Goal: Entertainment & Leisure: Consume media (video, audio)

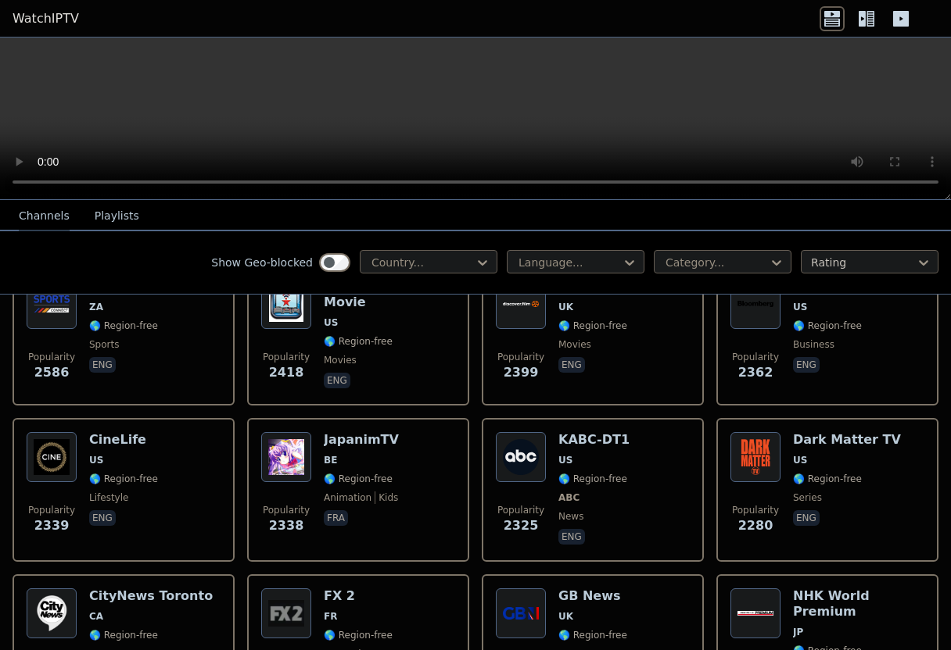
drag, startPoint x: 684, startPoint y: 366, endPoint x: 686, endPoint y: 342, distance: 24.3
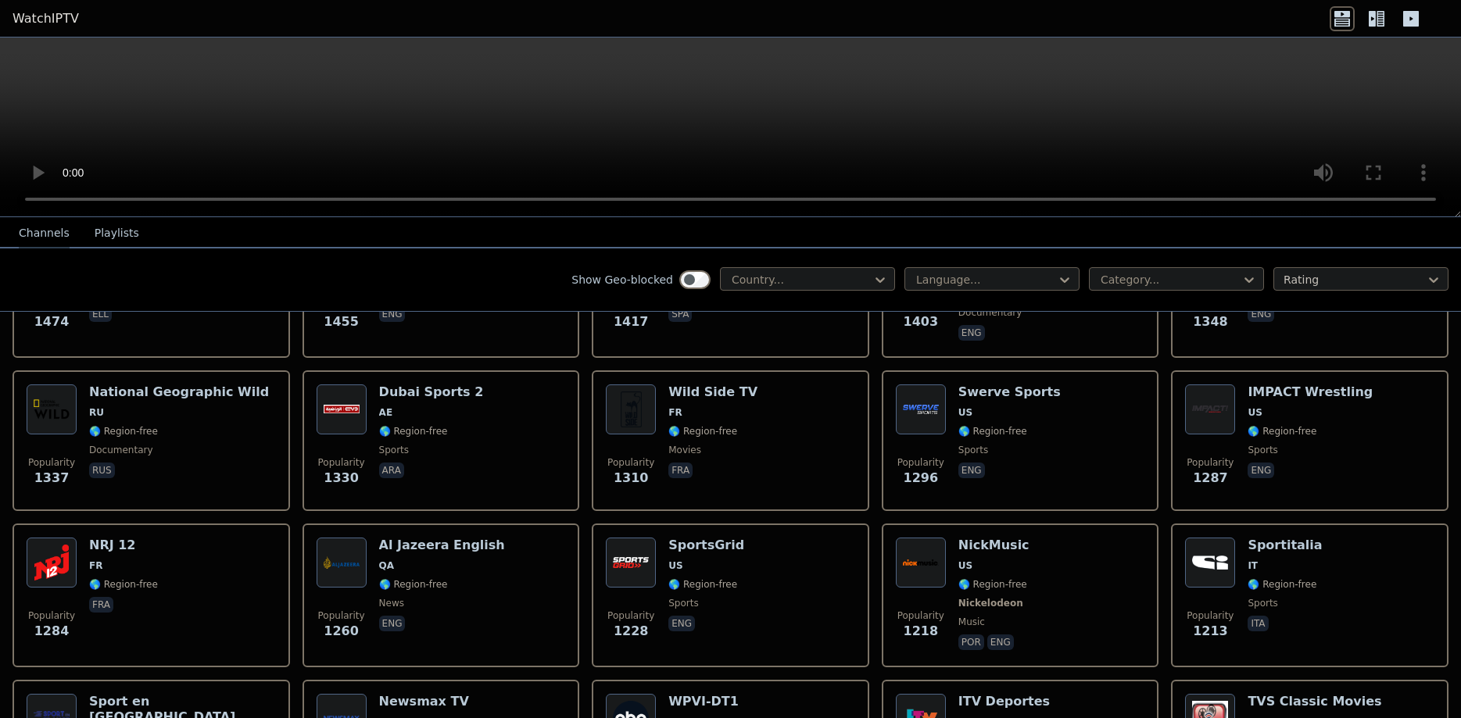
scroll to position [1671, 0]
drag, startPoint x: 499, startPoint y: 281, endPoint x: 546, endPoint y: 290, distance: 47.7
click at [852, 278] on div at bounding box center [801, 280] width 142 height 16
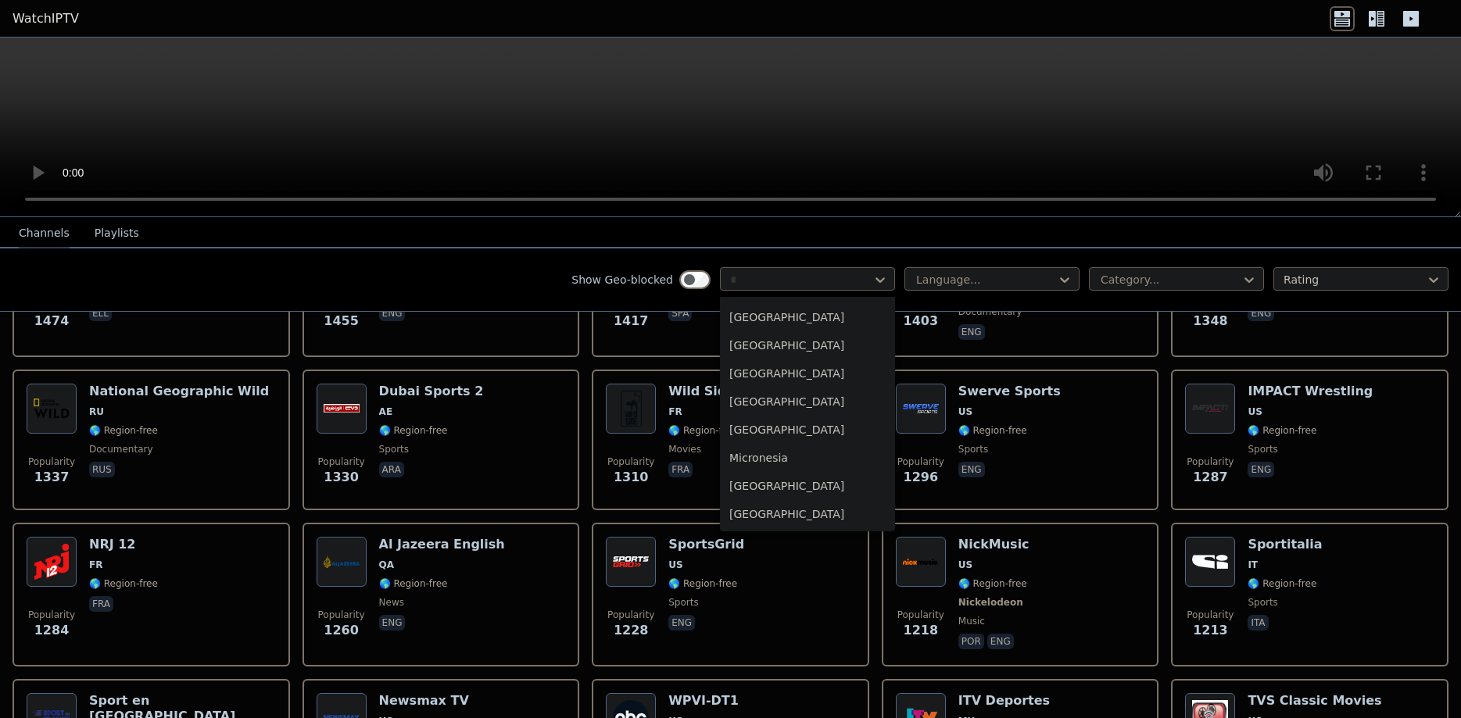
scroll to position [31, 0]
type input "**"
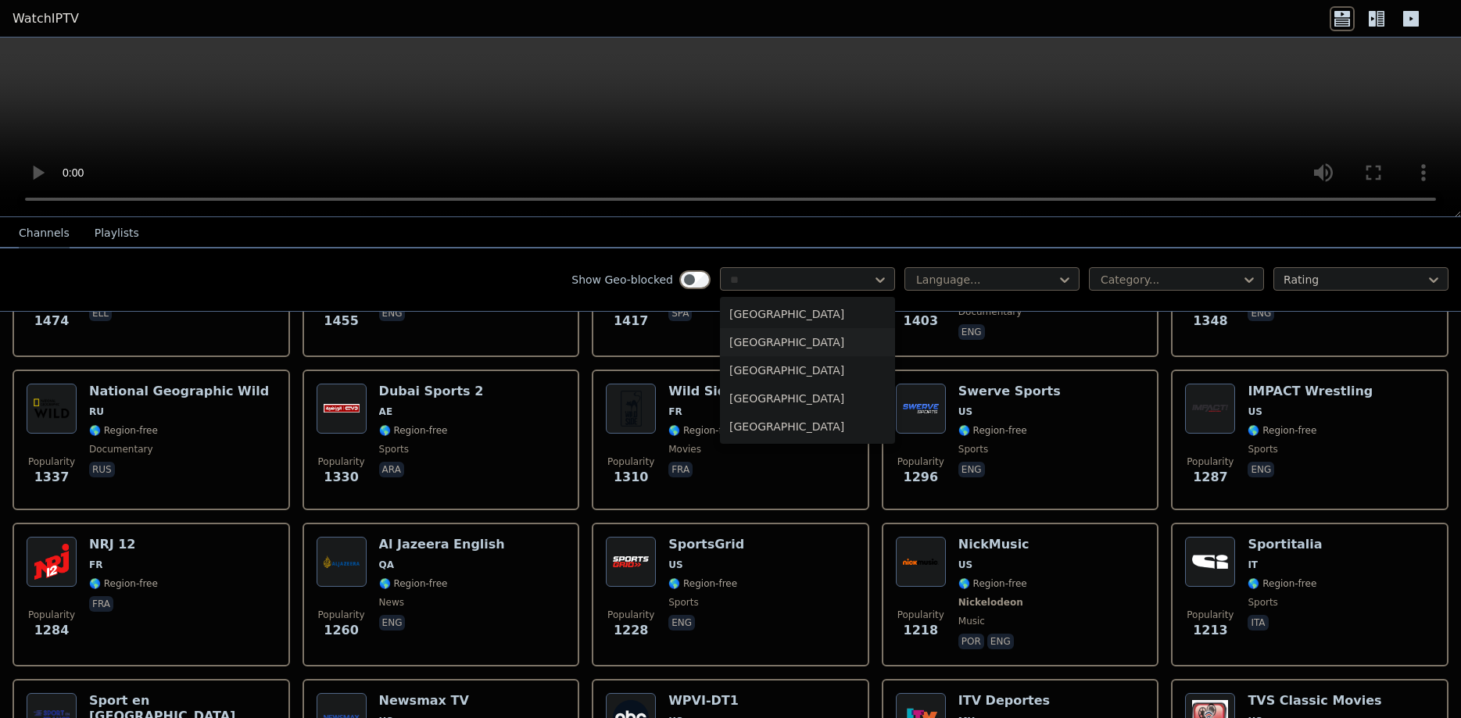
click at [765, 338] on div "[GEOGRAPHIC_DATA]" at bounding box center [807, 342] width 175 height 28
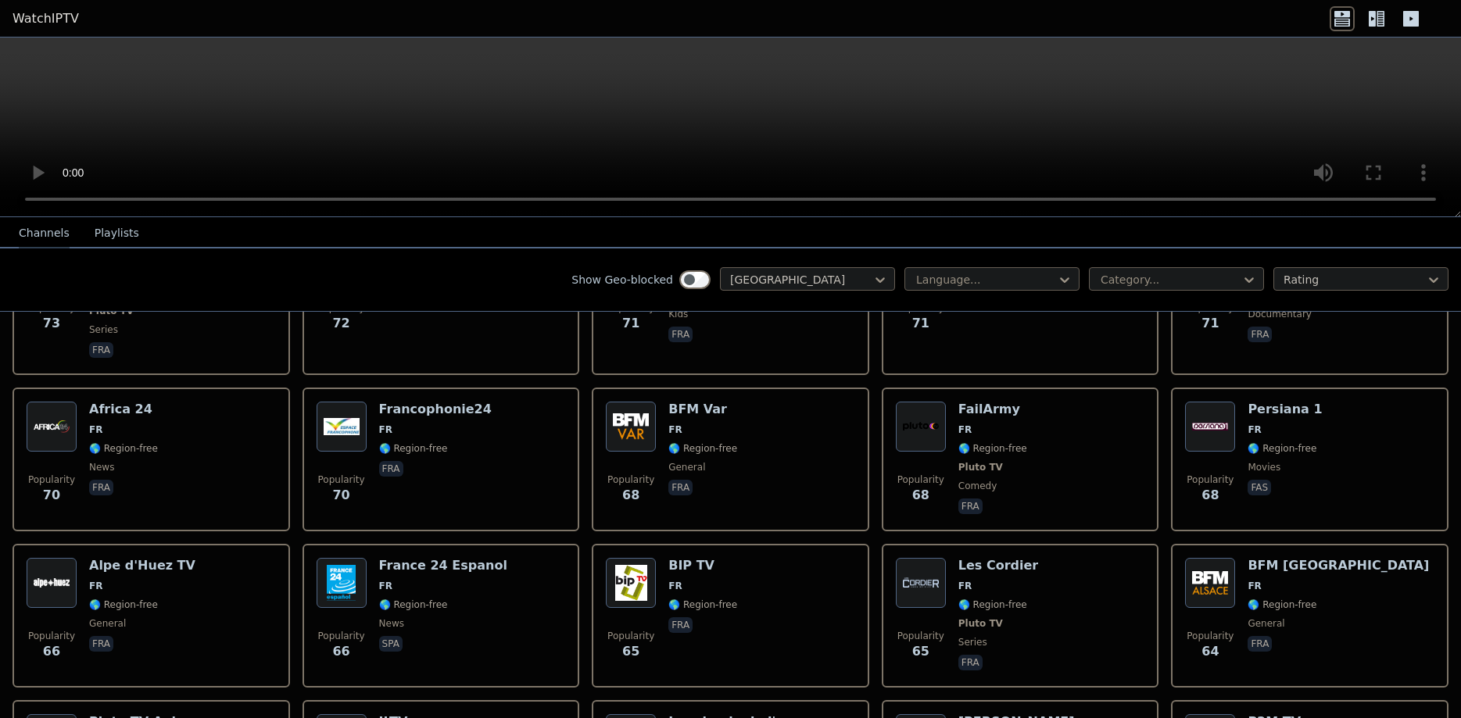
scroll to position [3128, 0]
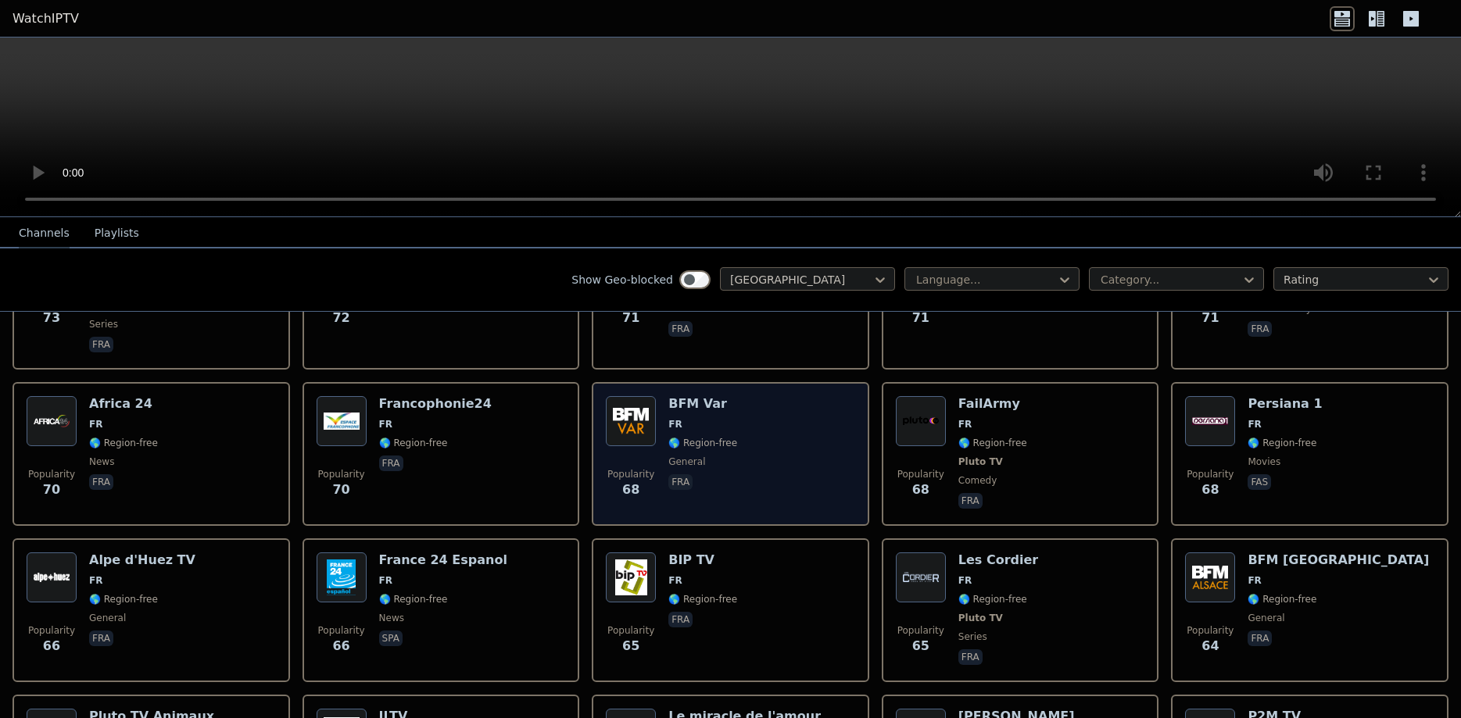
drag, startPoint x: 363, startPoint y: 426, endPoint x: 656, endPoint y: 357, distance: 301.1
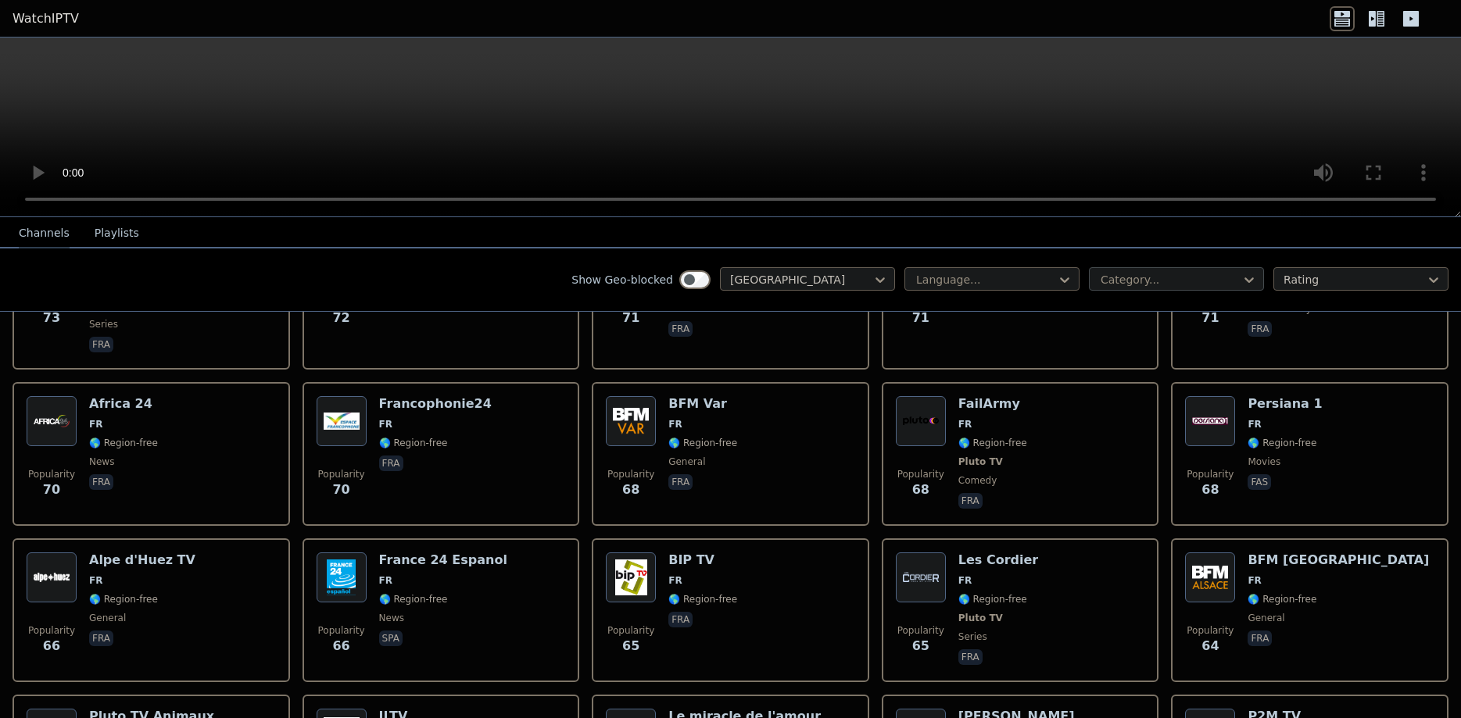
click at [950, 279] on div at bounding box center [1170, 280] width 142 height 16
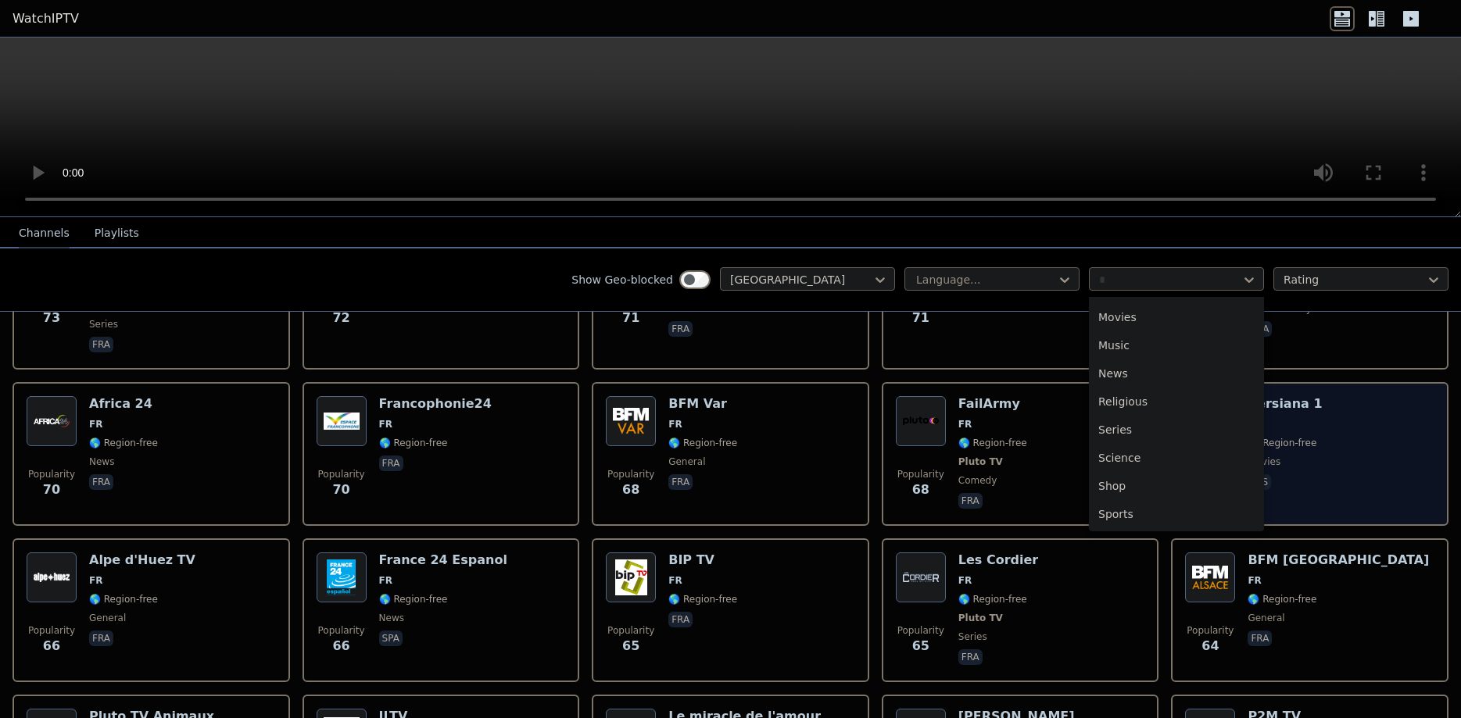
scroll to position [0, 0]
type input "**"
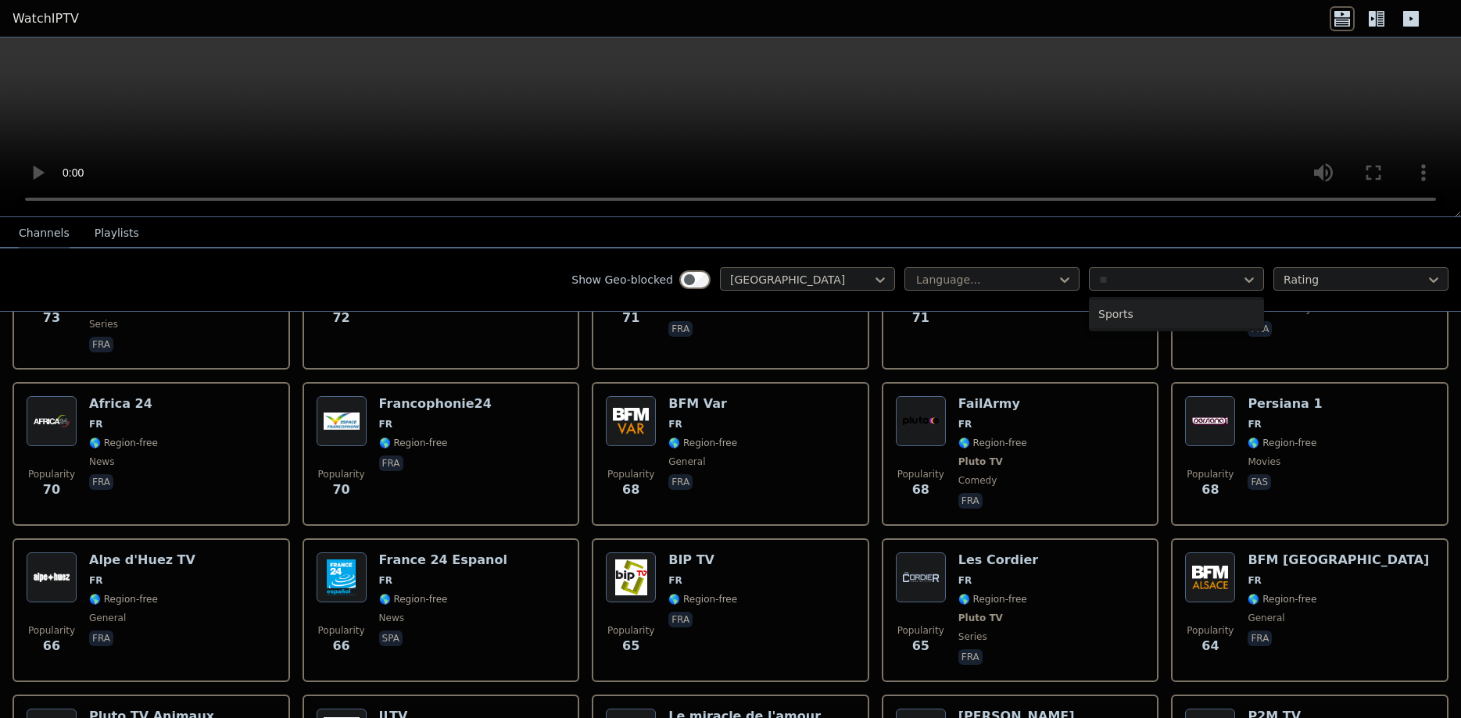
click at [950, 321] on div "Sports" at bounding box center [1176, 314] width 175 height 28
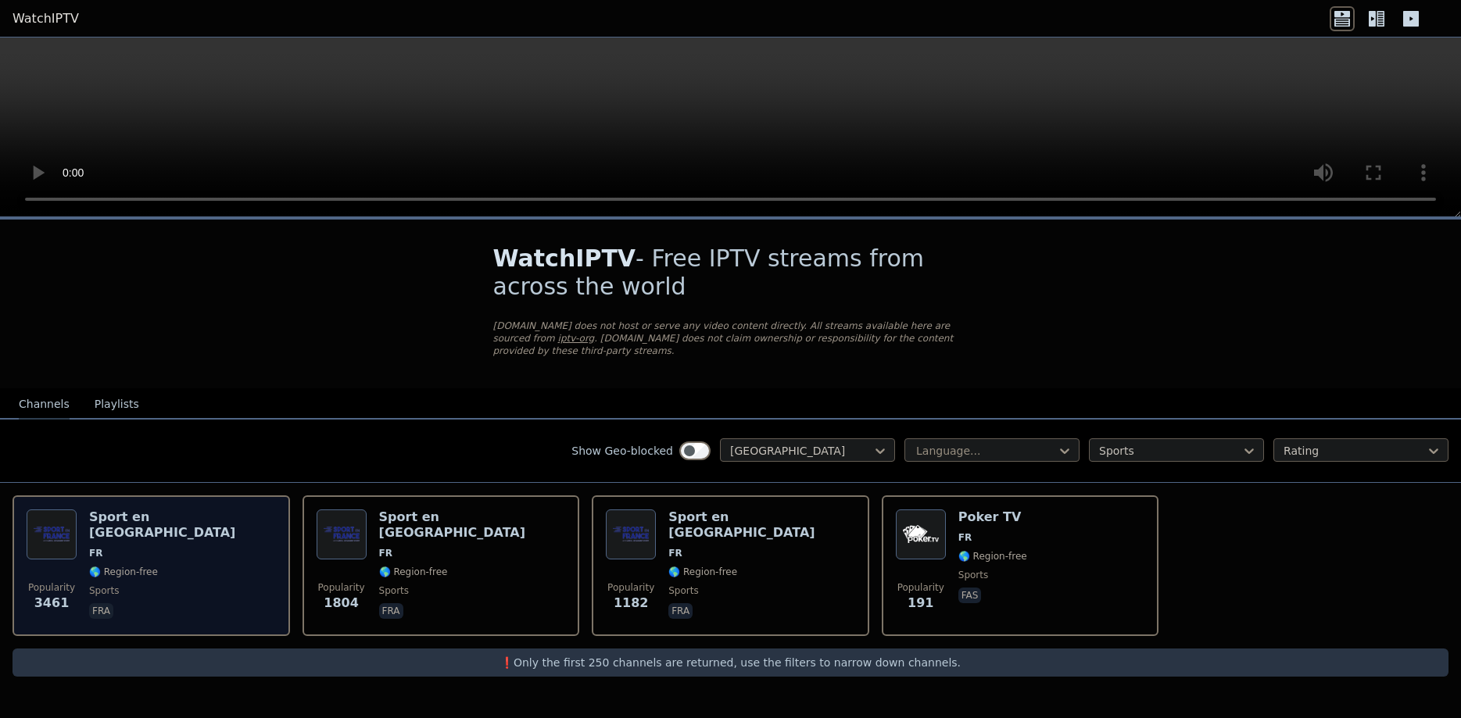
click at [109, 510] on h6 "Sport en [GEOGRAPHIC_DATA]" at bounding box center [182, 525] width 187 height 31
